Goal: Information Seeking & Learning: Learn about a topic

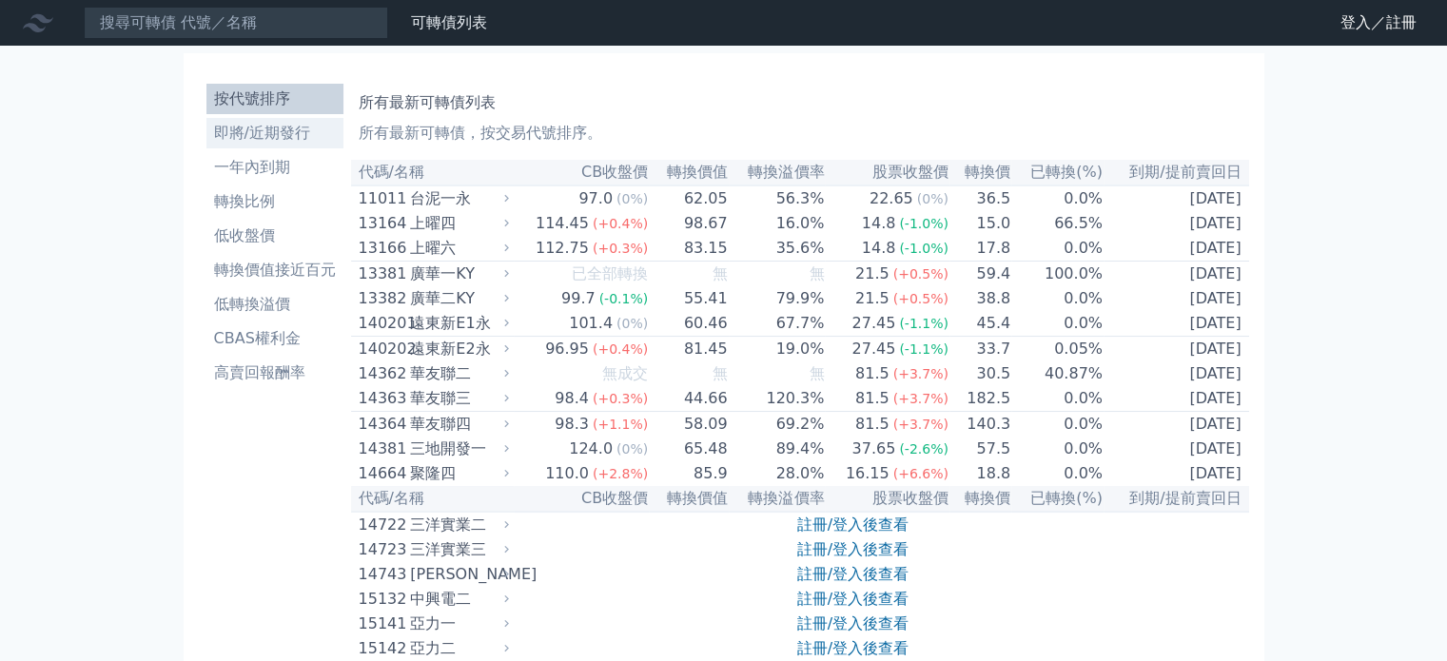
click at [274, 146] on link "即將/近期發行" at bounding box center [274, 133] width 137 height 30
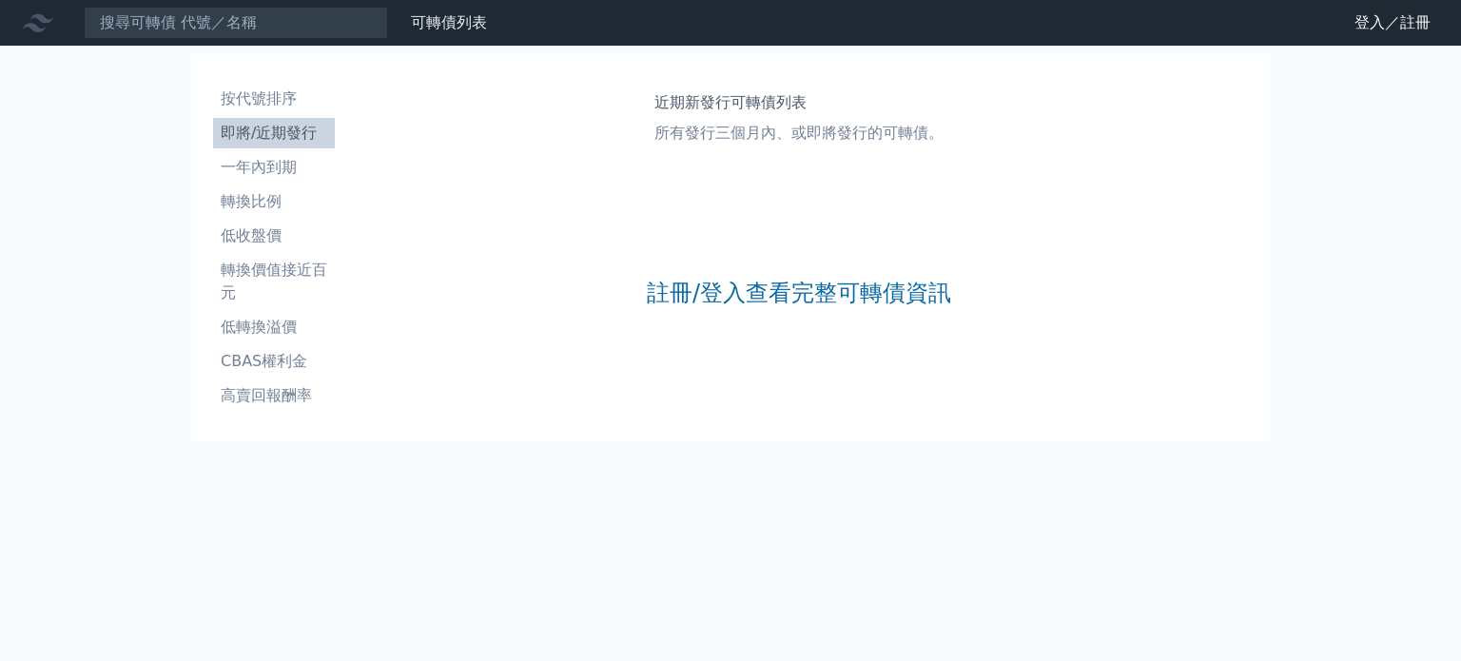
click at [711, 272] on div "註冊/登入查看完整可轉債資訊" at bounding box center [799, 292] width 304 height 251
click at [685, 307] on link "註冊/登入查看完整可轉債資訊" at bounding box center [799, 293] width 304 height 30
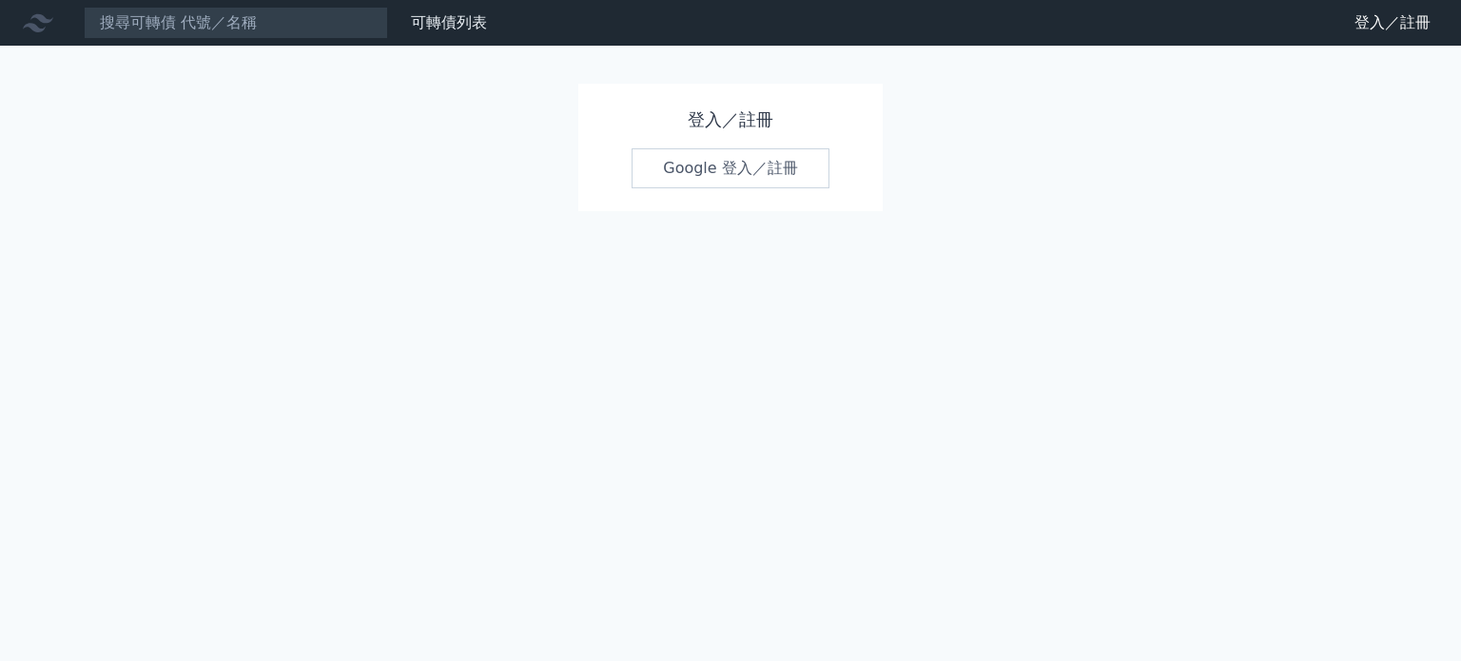
click at [692, 173] on link "Google 登入／註冊" at bounding box center [731, 168] width 198 height 40
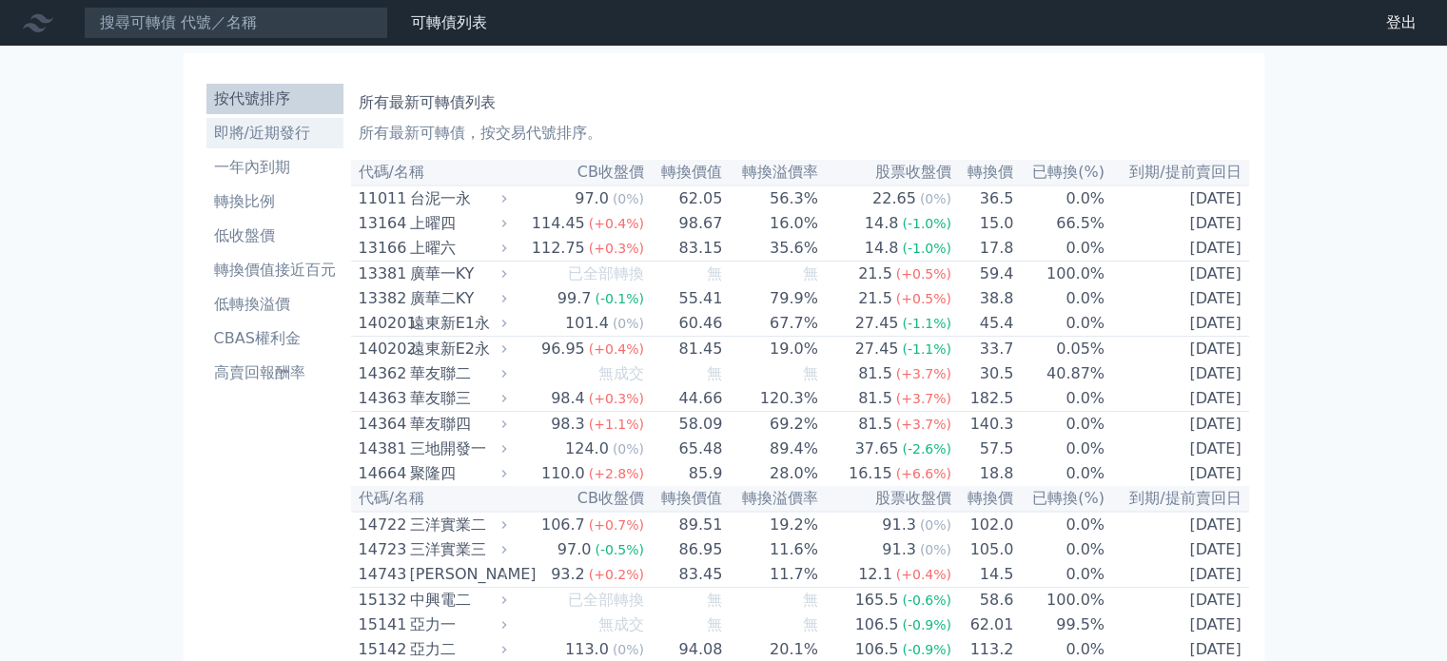
click at [297, 146] on link "即將/近期發行" at bounding box center [274, 133] width 137 height 30
